Goal: Check status

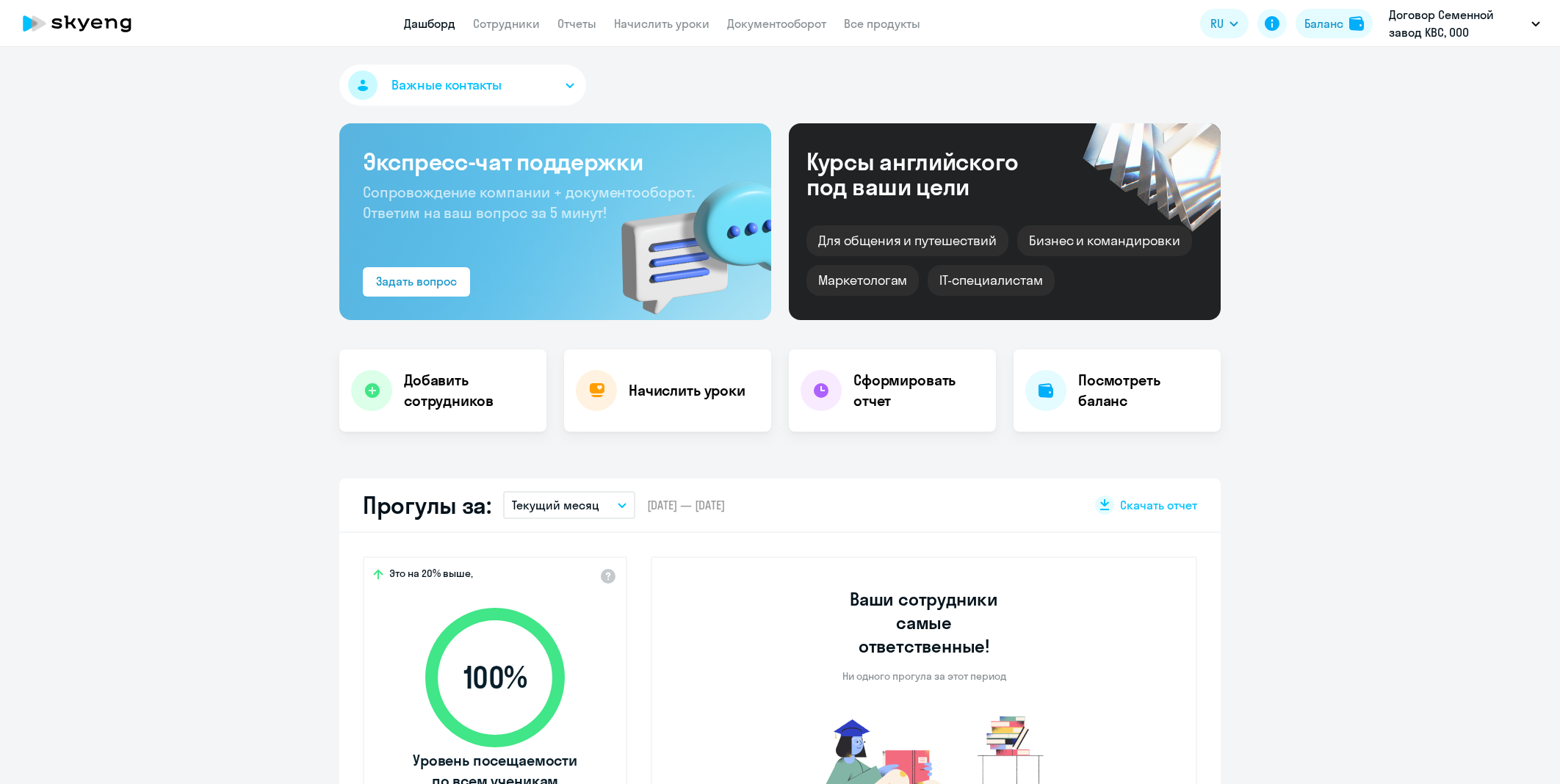
select select "30"
drag, startPoint x: 0, startPoint y: 0, endPoint x: 555, endPoint y: 509, distance: 753.1
click at [555, 509] on p "Текущий месяц" at bounding box center [556, 505] width 87 height 18
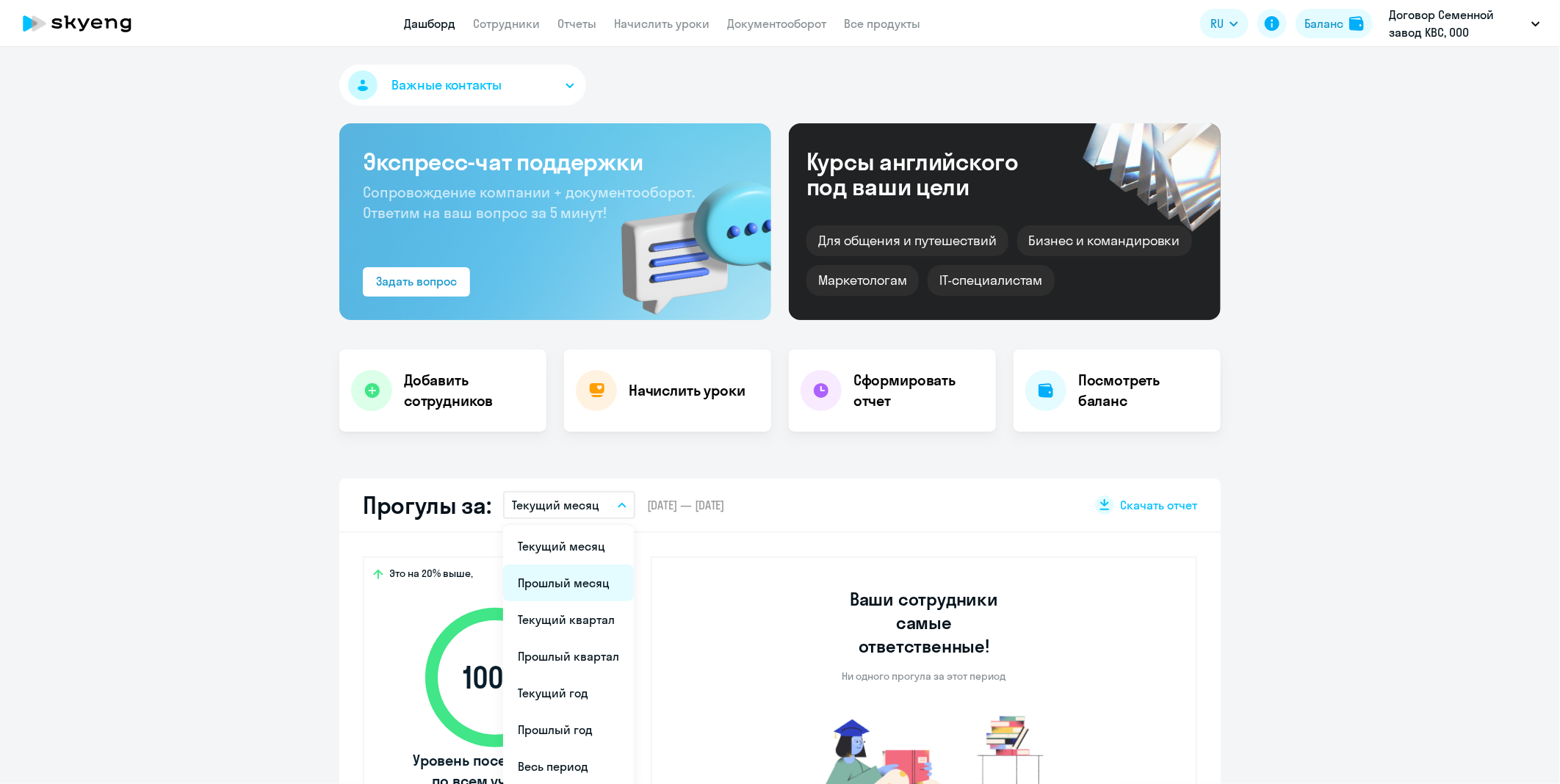
click at [557, 570] on li "Прошлый месяц" at bounding box center [568, 583] width 131 height 37
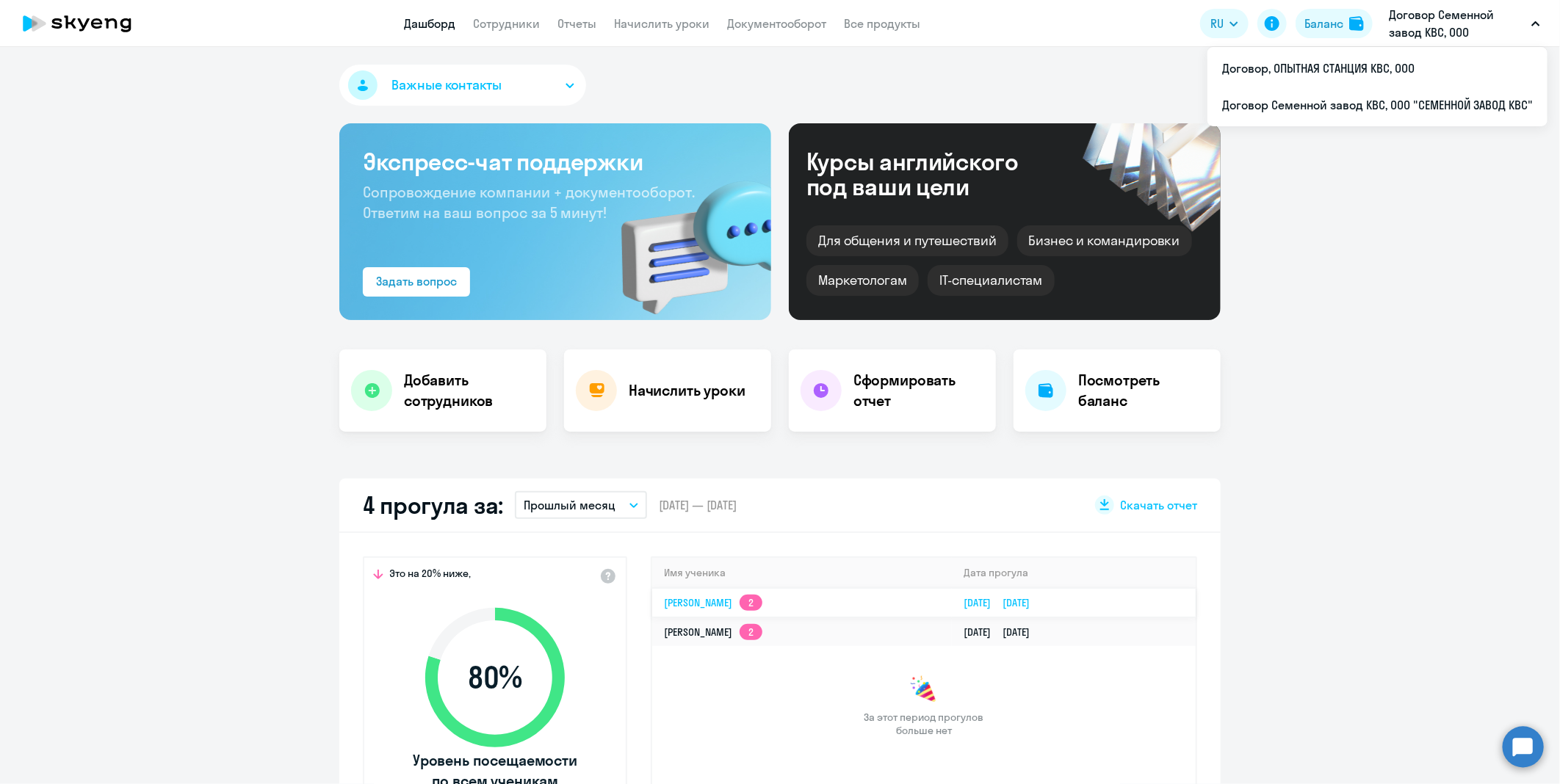
click at [754, 596] on link "[PERSON_NAME] 2" at bounding box center [713, 602] width 98 height 13
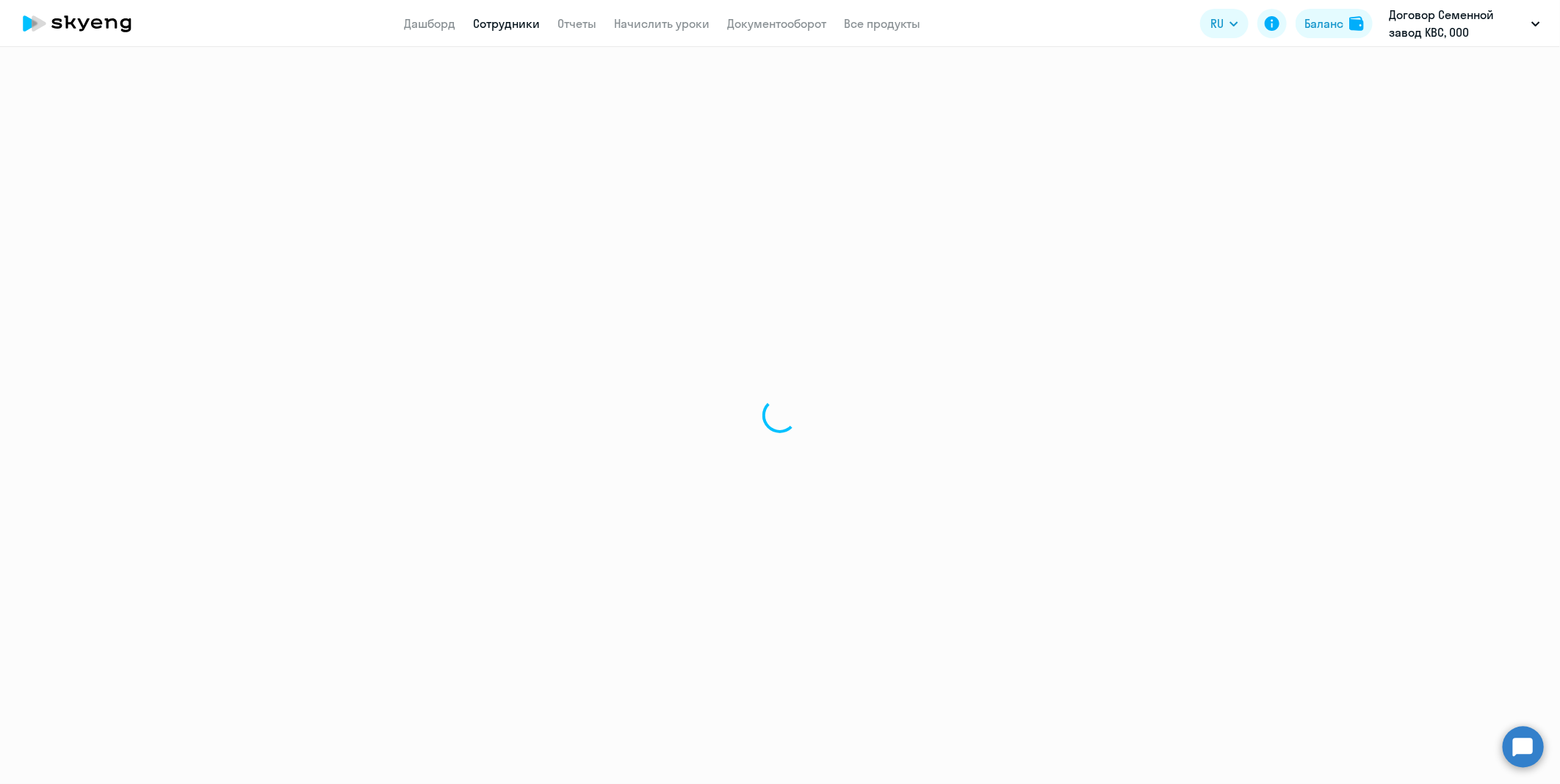
drag, startPoint x: 1001, startPoint y: 617, endPoint x: 1001, endPoint y: 607, distance: 10.0
click at [1001, 607] on div at bounding box center [780, 416] width 1560 height 738
select select "english"
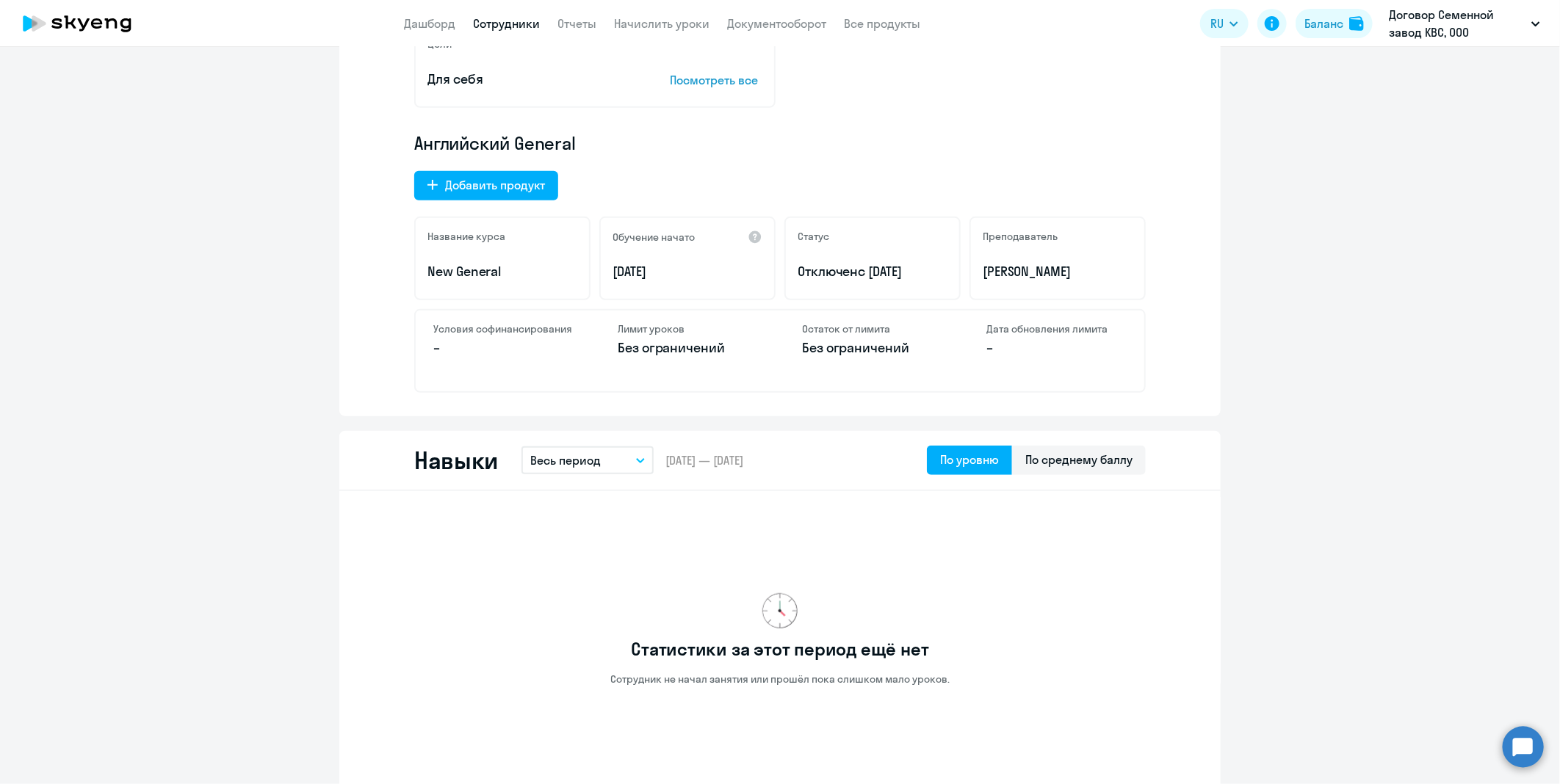
scroll to position [571, 0]
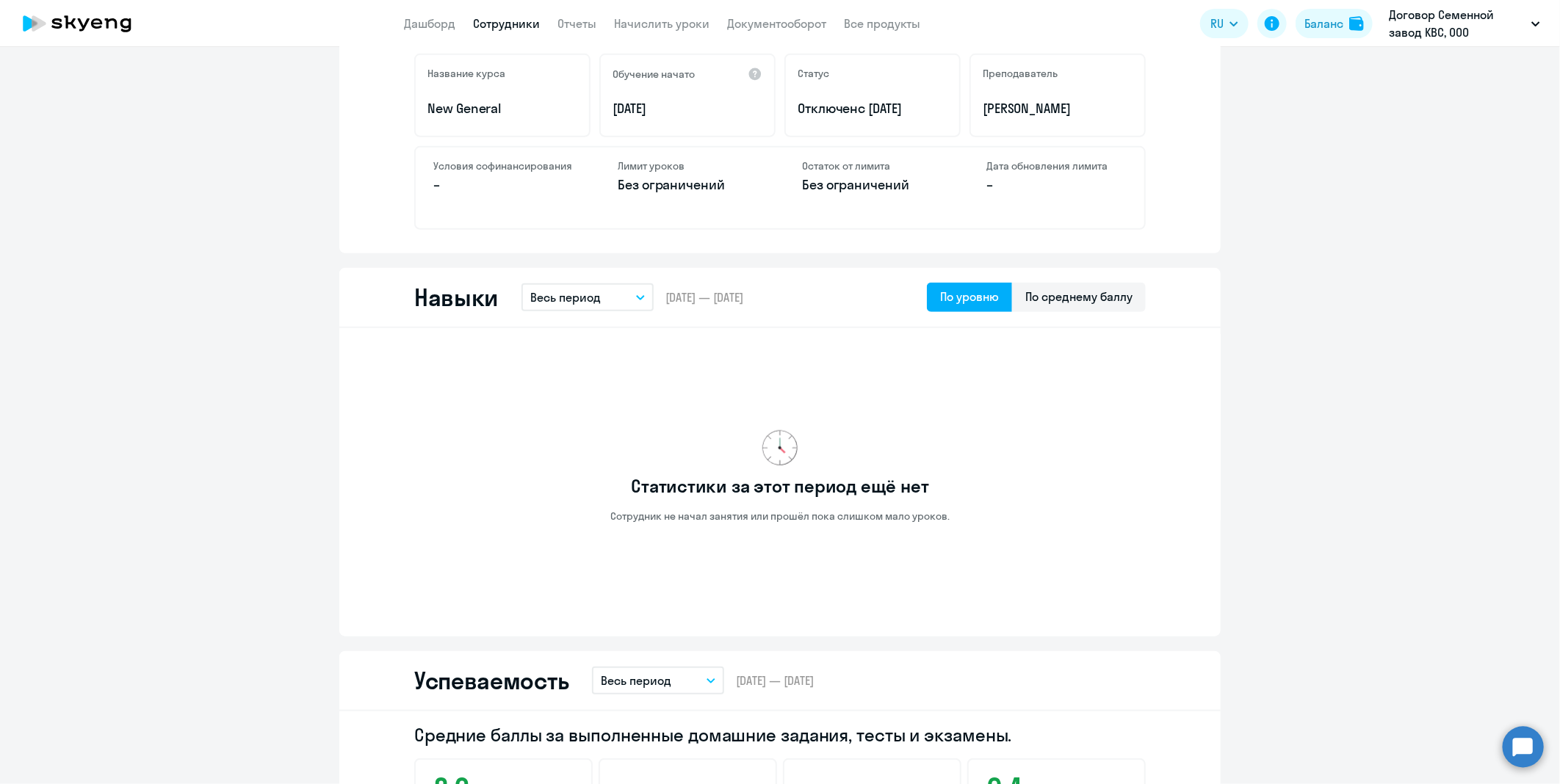
click at [637, 298] on icon "button" at bounding box center [640, 297] width 8 height 5
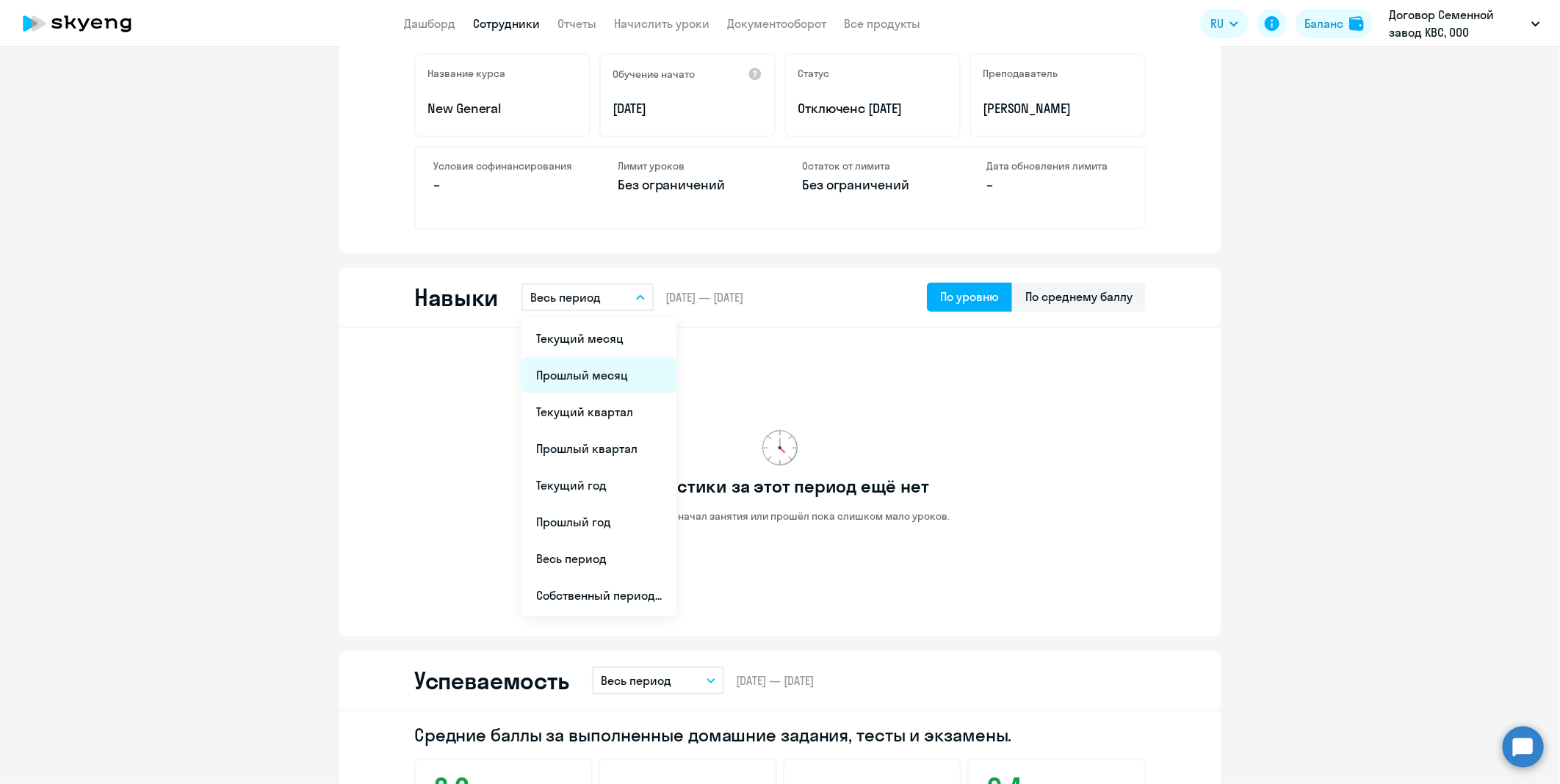
click at [607, 382] on li "Прошлый месяц" at bounding box center [599, 375] width 155 height 37
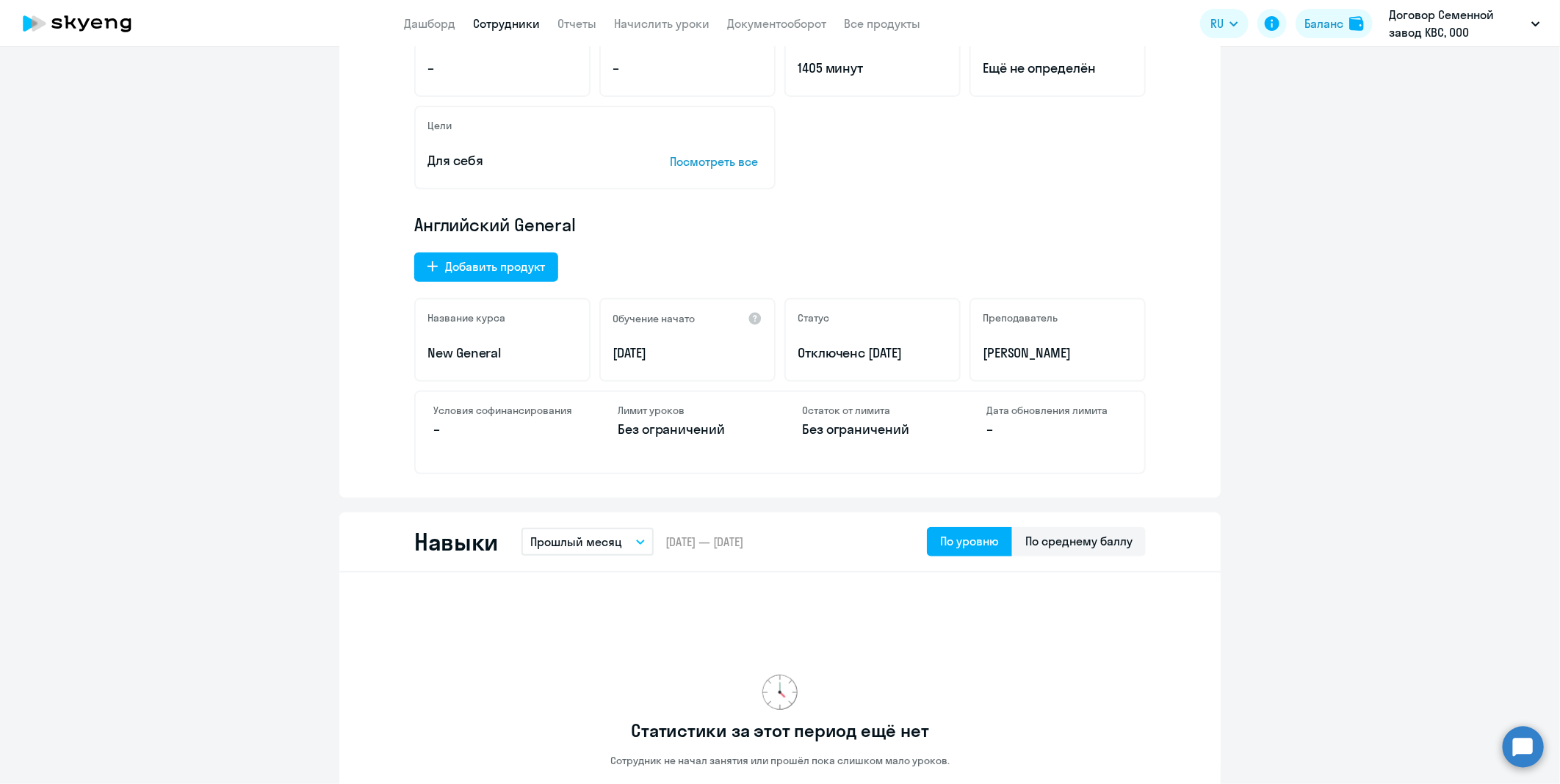
scroll to position [0, 0]
